Goal: Task Accomplishment & Management: Complete application form

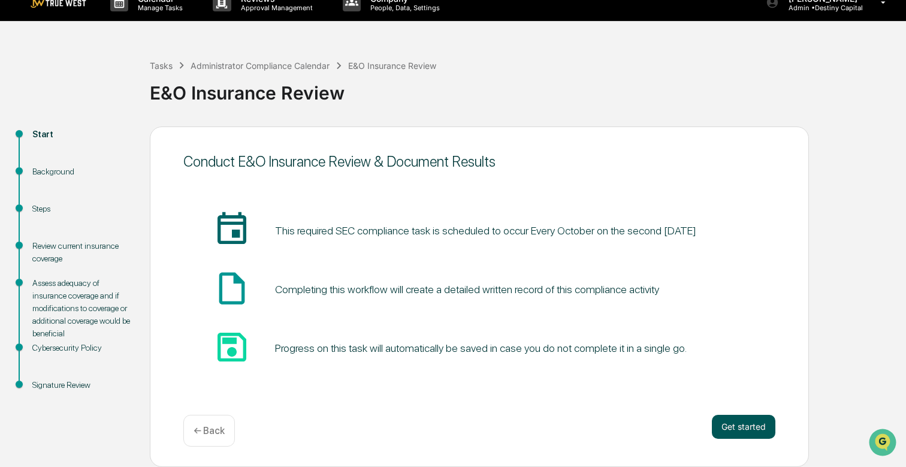
scroll to position [16, 0]
click at [741, 428] on button "Get started" at bounding box center [744, 427] width 64 height 24
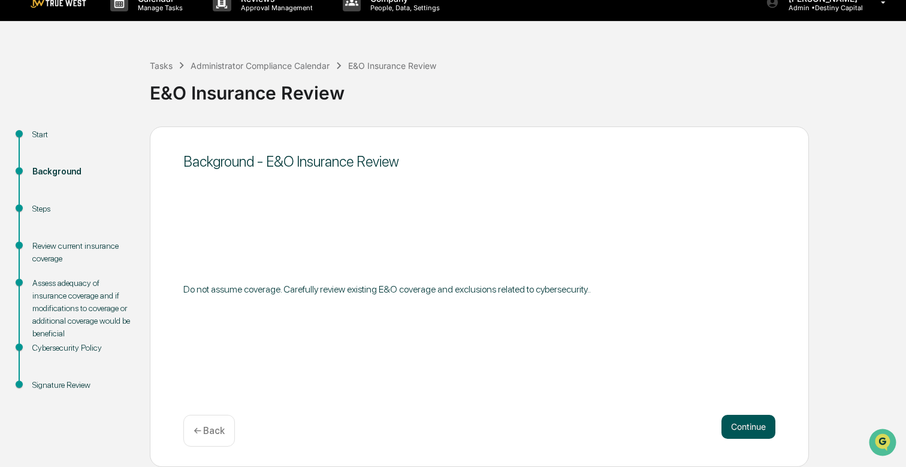
click at [749, 427] on button "Continue" at bounding box center [749, 427] width 54 height 24
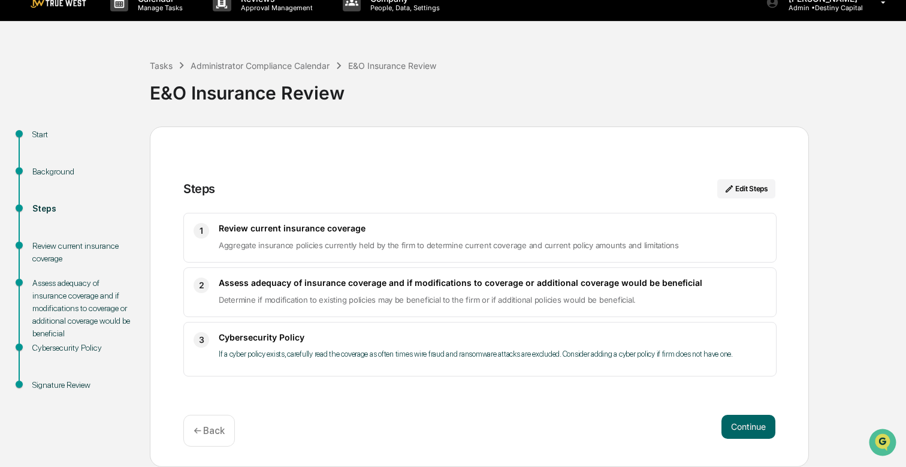
scroll to position [0, 0]
click at [748, 421] on button "Continue" at bounding box center [749, 427] width 54 height 24
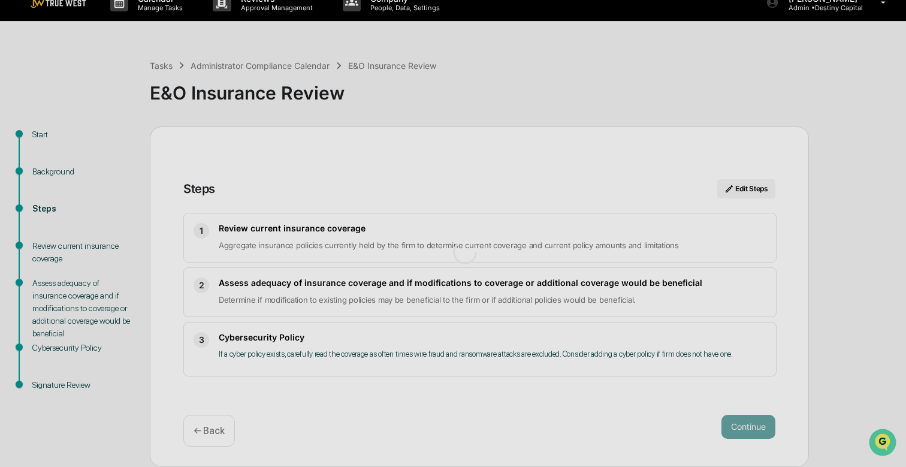
scroll to position [10, 0]
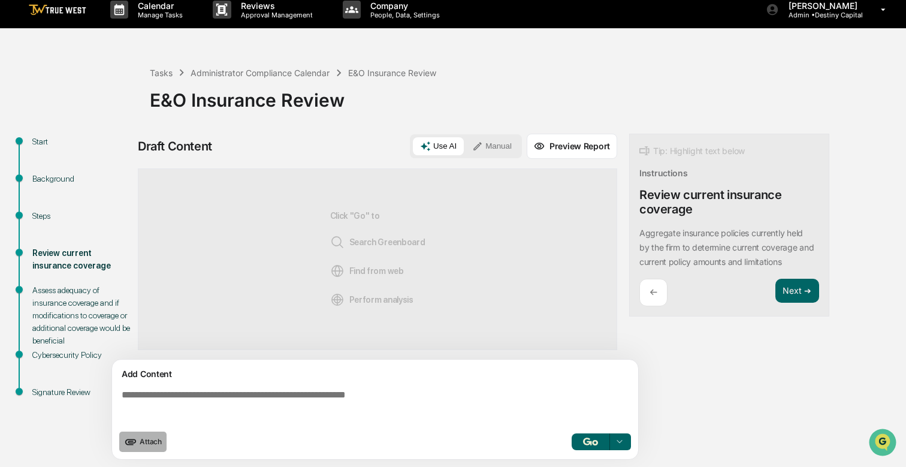
click at [144, 442] on span "Attach" at bounding box center [151, 441] width 22 height 9
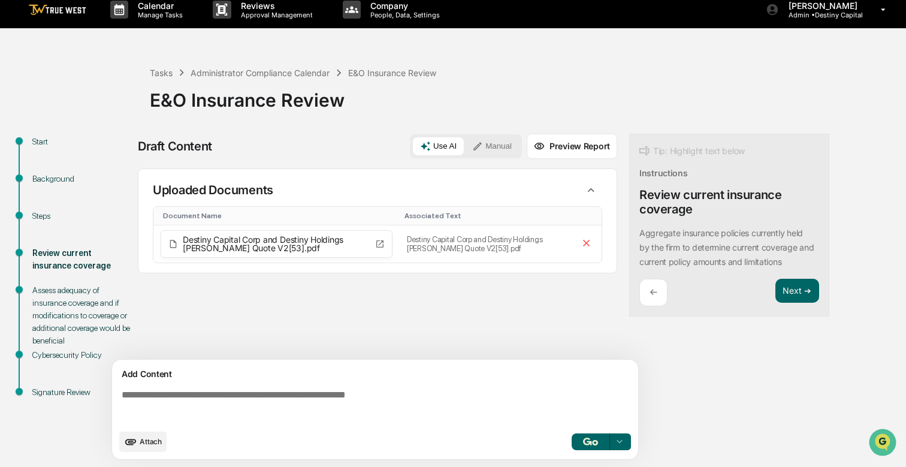
click at [150, 439] on span "Attach" at bounding box center [151, 441] width 22 height 9
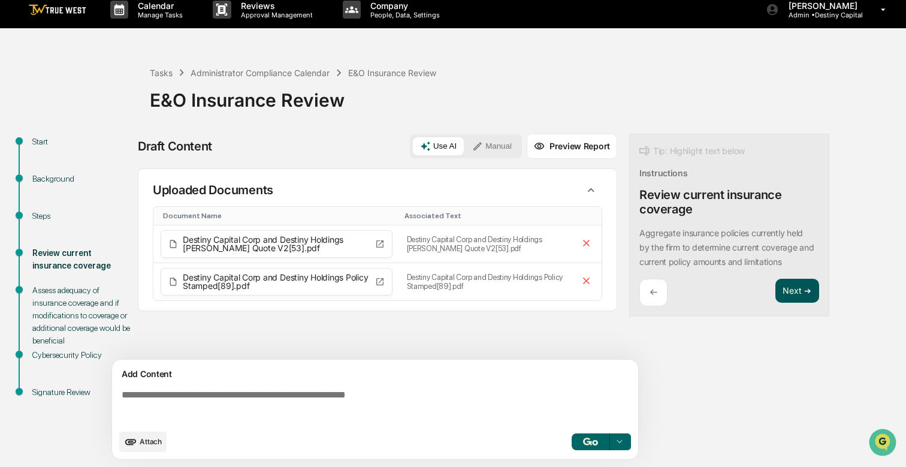
click at [806, 292] on button "Next ➔" at bounding box center [798, 291] width 44 height 25
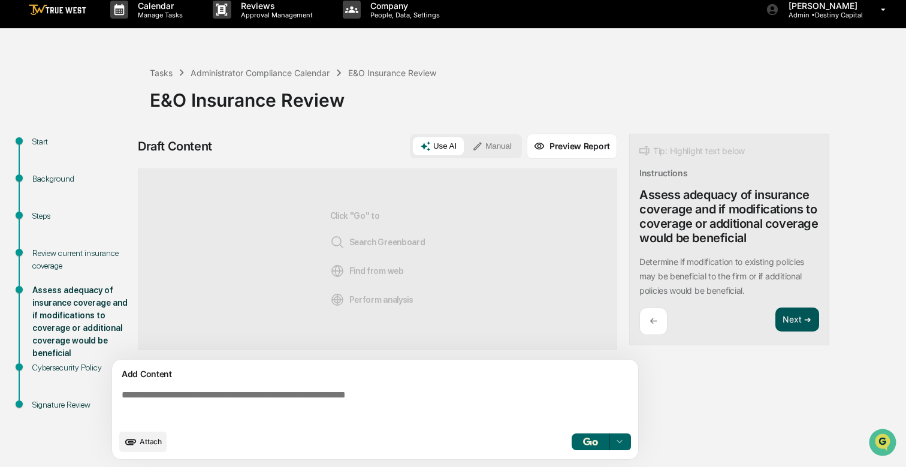
click at [803, 322] on button "Next ➔" at bounding box center [798, 320] width 44 height 25
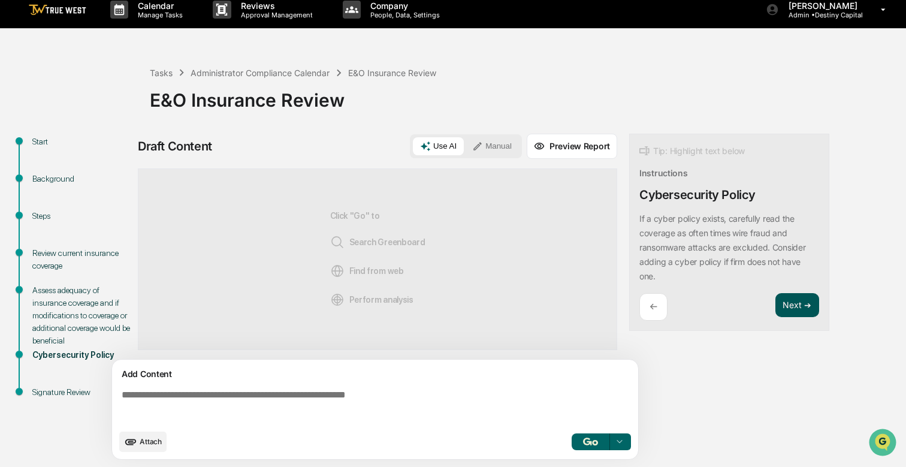
click at [801, 303] on button "Next ➔" at bounding box center [798, 305] width 44 height 25
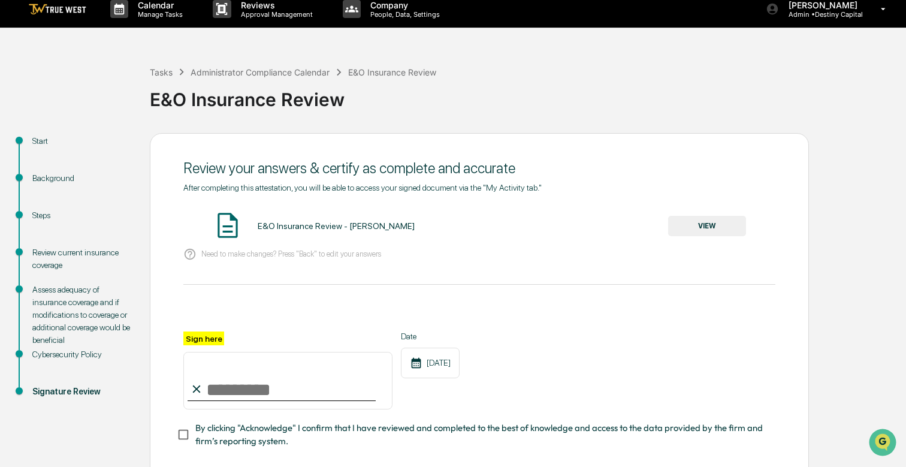
click at [224, 387] on input "Sign here" at bounding box center [287, 381] width 209 height 58
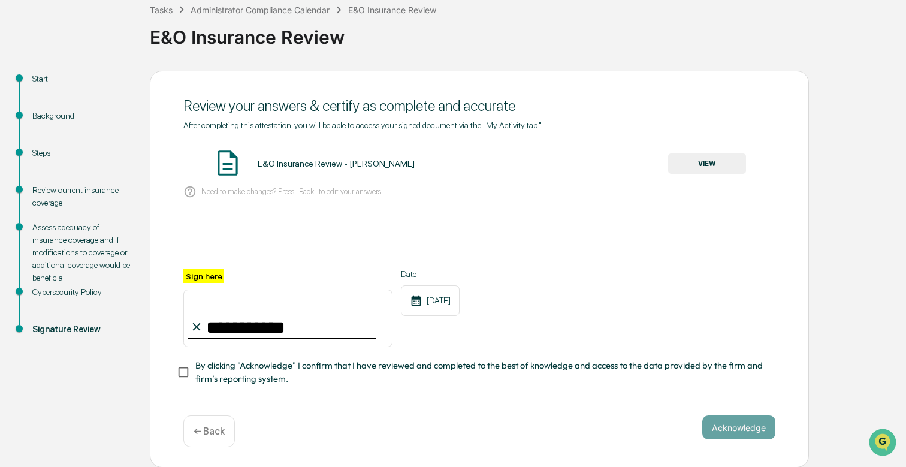
scroll to position [71, 0]
type input "**********"
click at [735, 427] on button "Acknowledge" at bounding box center [739, 428] width 73 height 24
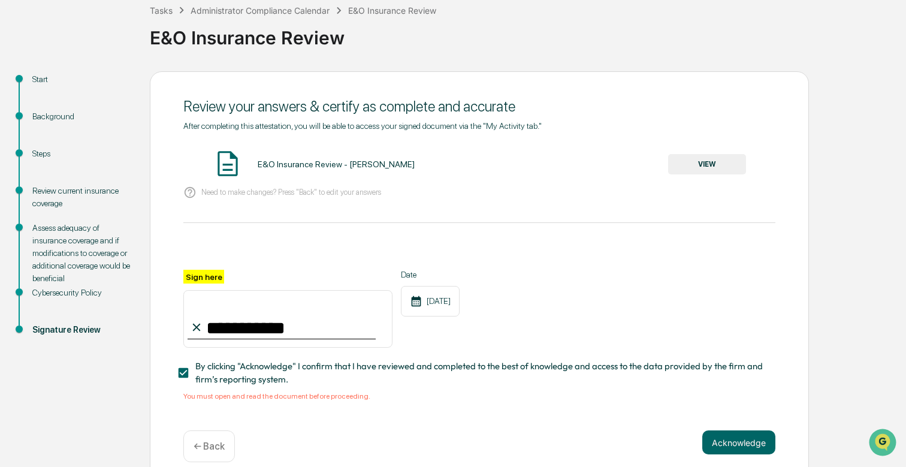
click at [707, 172] on button "VIEW" at bounding box center [707, 164] width 78 height 20
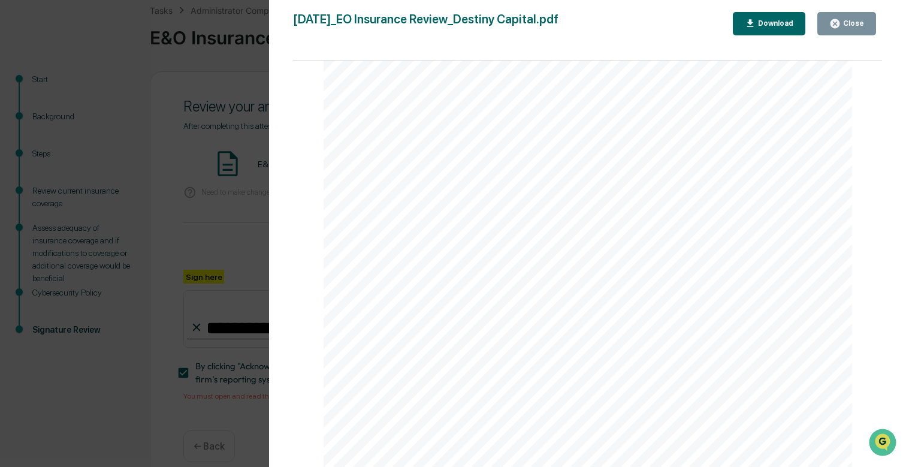
scroll to position [73, 0]
click at [848, 25] on div "Close" at bounding box center [852, 23] width 23 height 8
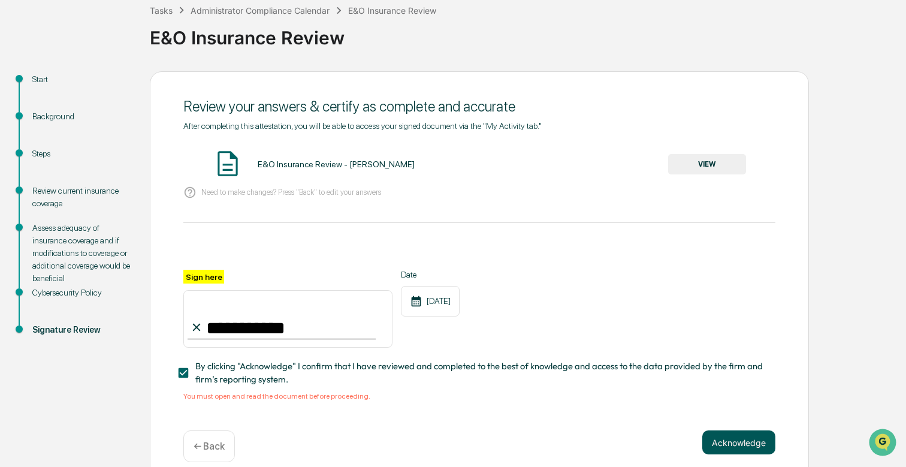
click at [731, 442] on button "Acknowledge" at bounding box center [739, 442] width 73 height 24
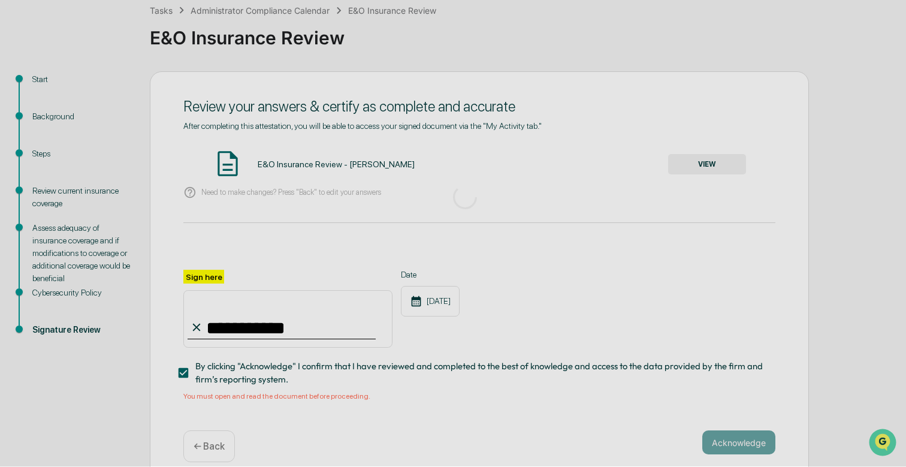
scroll to position [16, 0]
